Goal: Find contact information: Find contact information

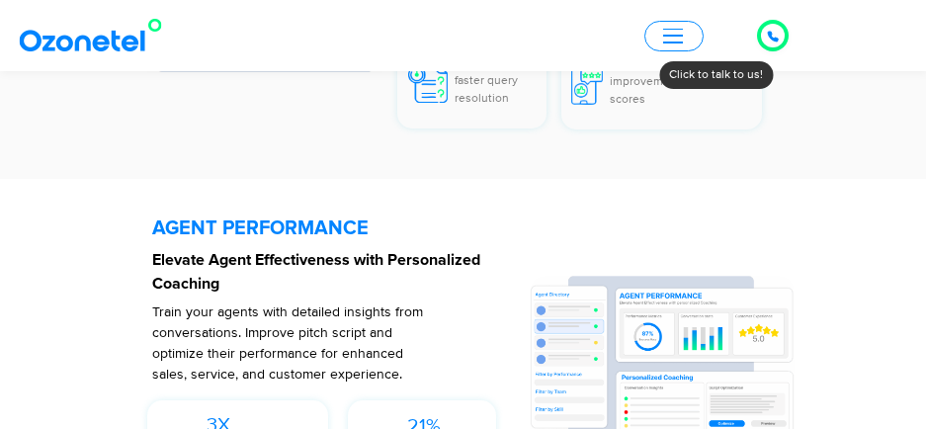
scroll to position [3955, 0]
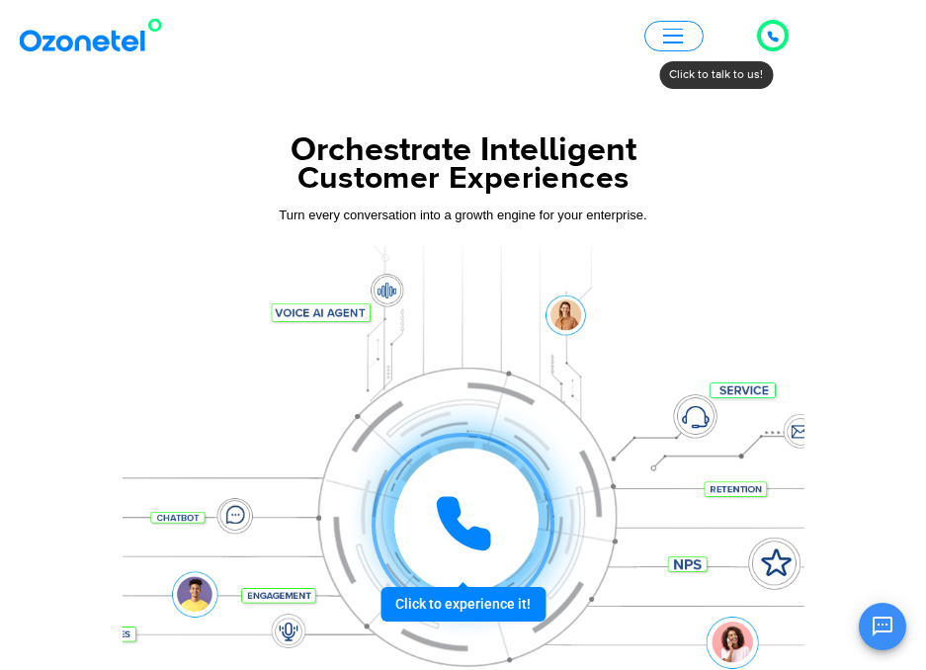
drag, startPoint x: 665, startPoint y: 36, endPoint x: 650, endPoint y: 129, distance: 94.3
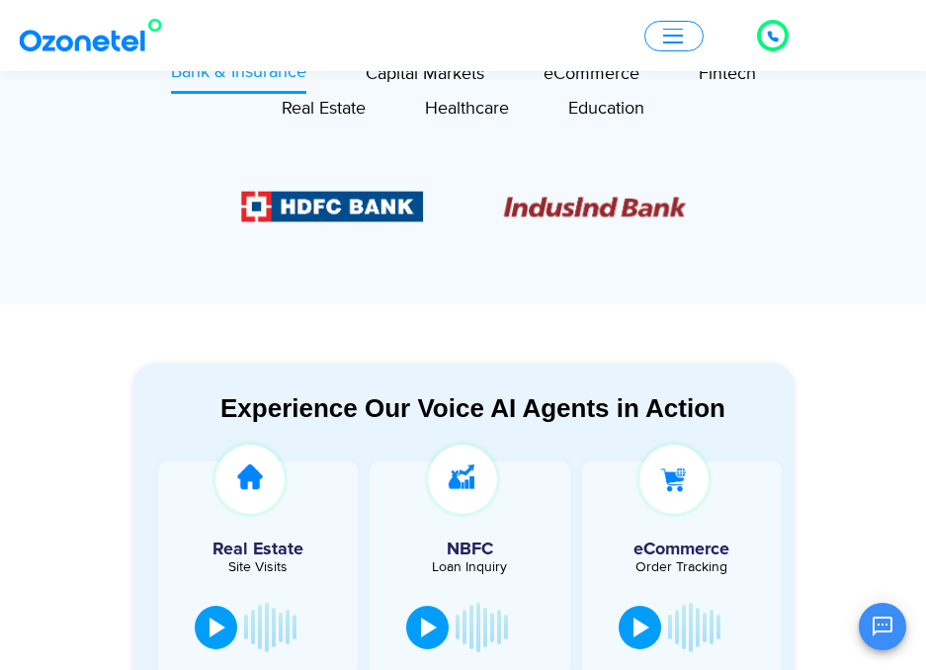
scroll to position [791, 0]
